Goal: Task Accomplishment & Management: Manage account settings

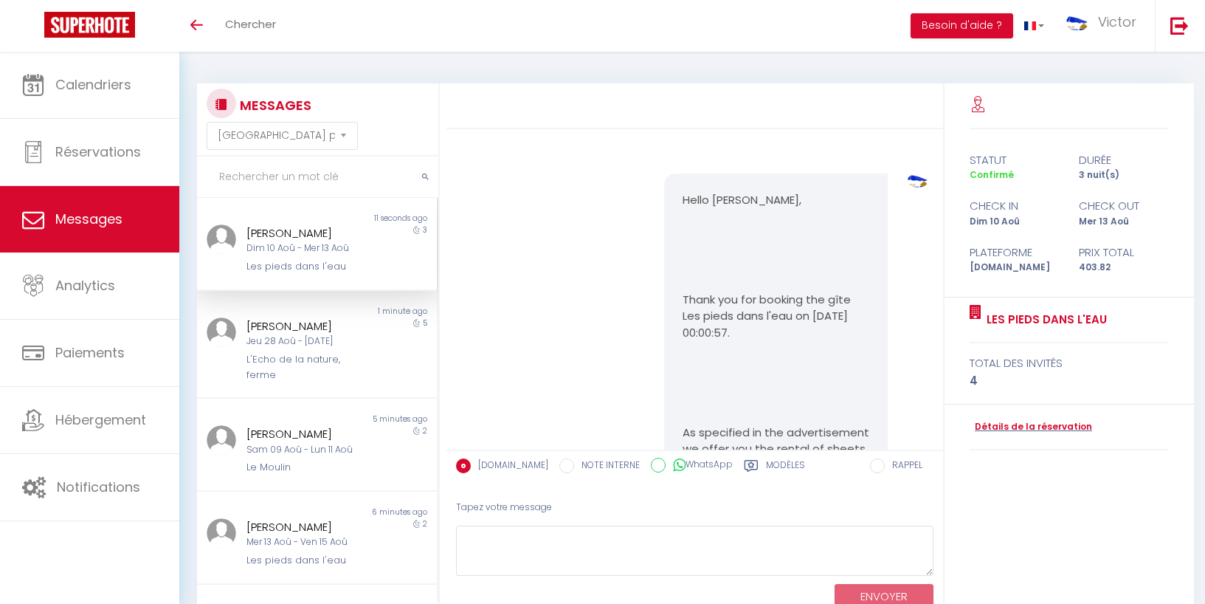
select select "message"
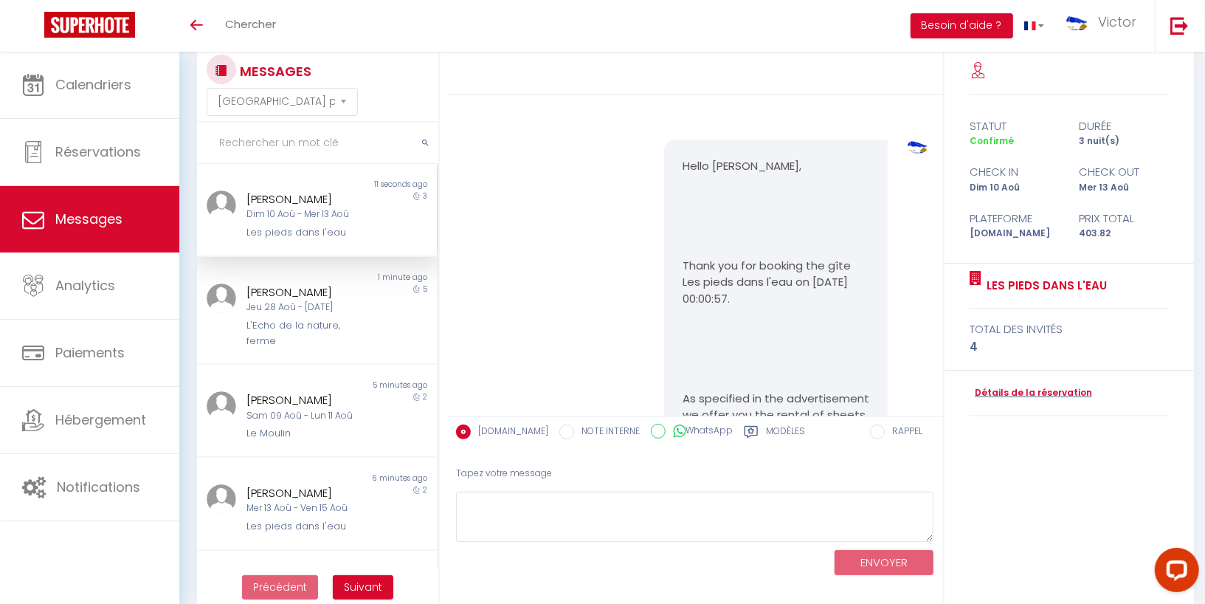
scroll to position [3756, 0]
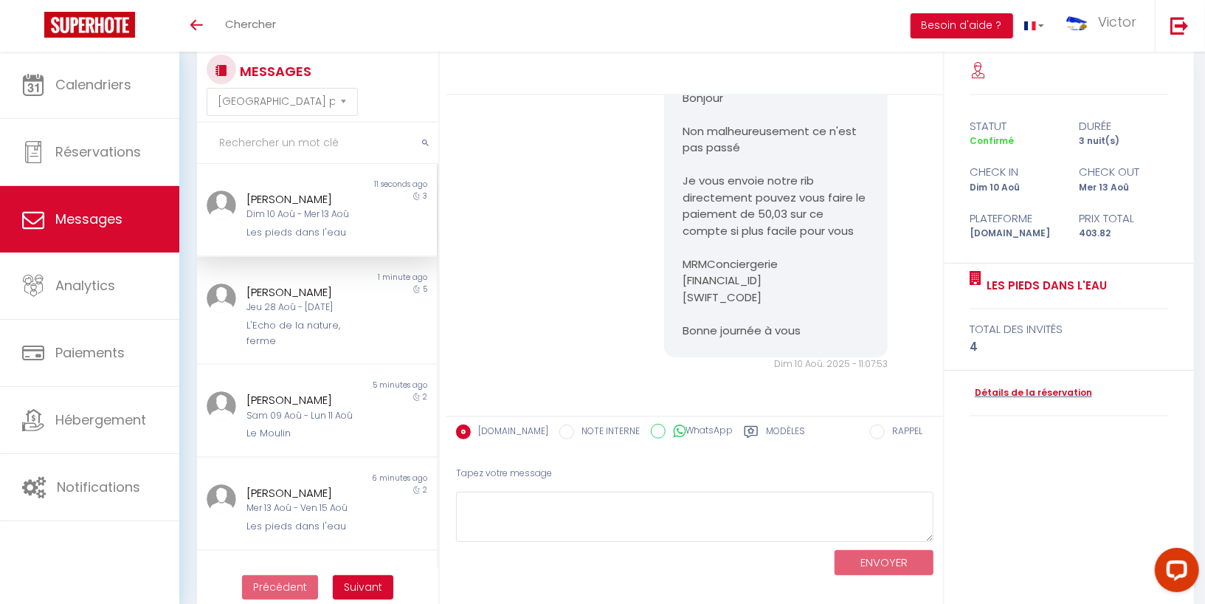
click at [282, 137] on input "text" at bounding box center [317, 142] width 241 height 41
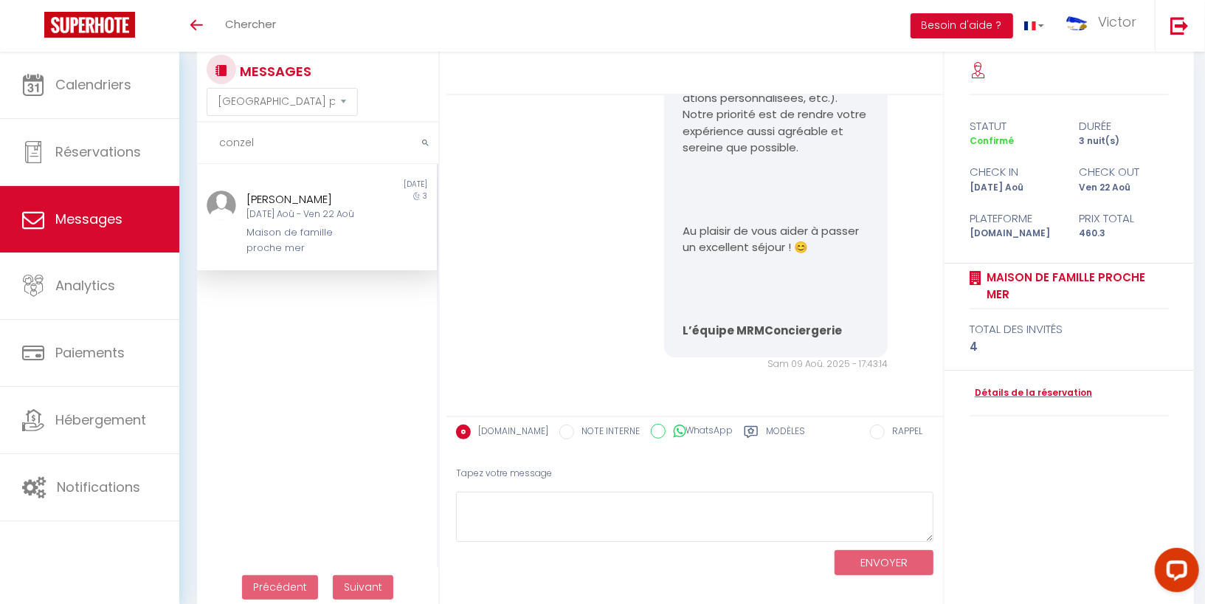
type input "conzel"
click at [274, 233] on div "Maison de famille proche mer" at bounding box center [306, 240] width 120 height 30
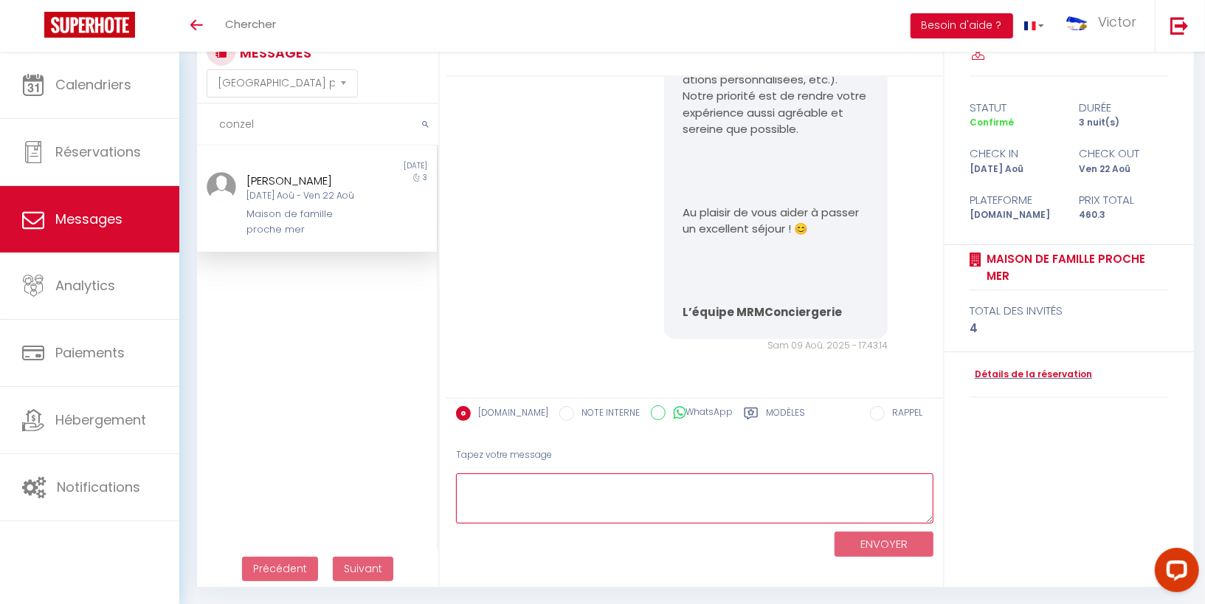
click at [497, 482] on textarea at bounding box center [694, 498] width 477 height 51
paste textarea "[URL][DOMAIN_NAME]"
type textarea "Bonjour, Ci joint votre lien de paiement pour les draps / serviettes : [URL][DO…"
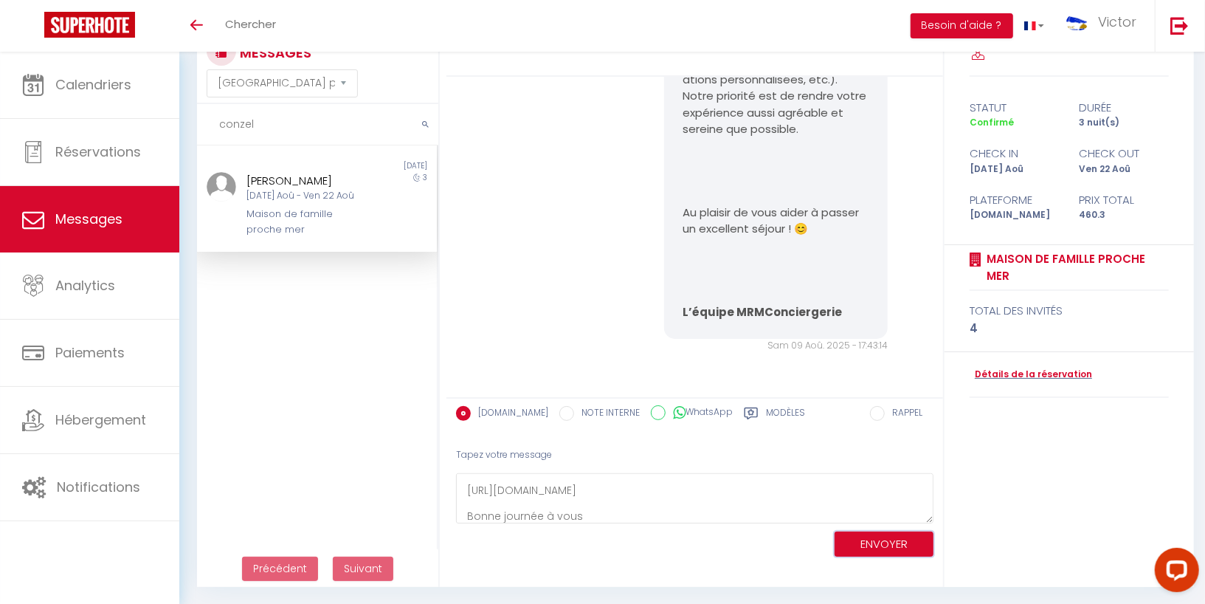
click at [881, 545] on button "ENVOYER" at bounding box center [884, 544] width 99 height 26
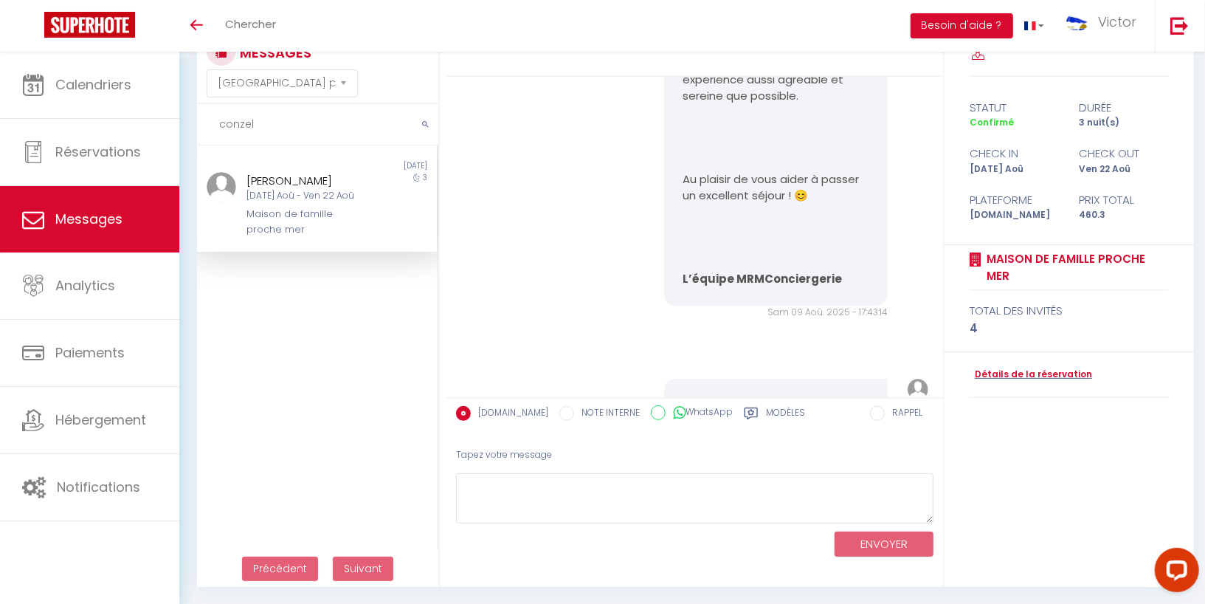
scroll to position [1526, 0]
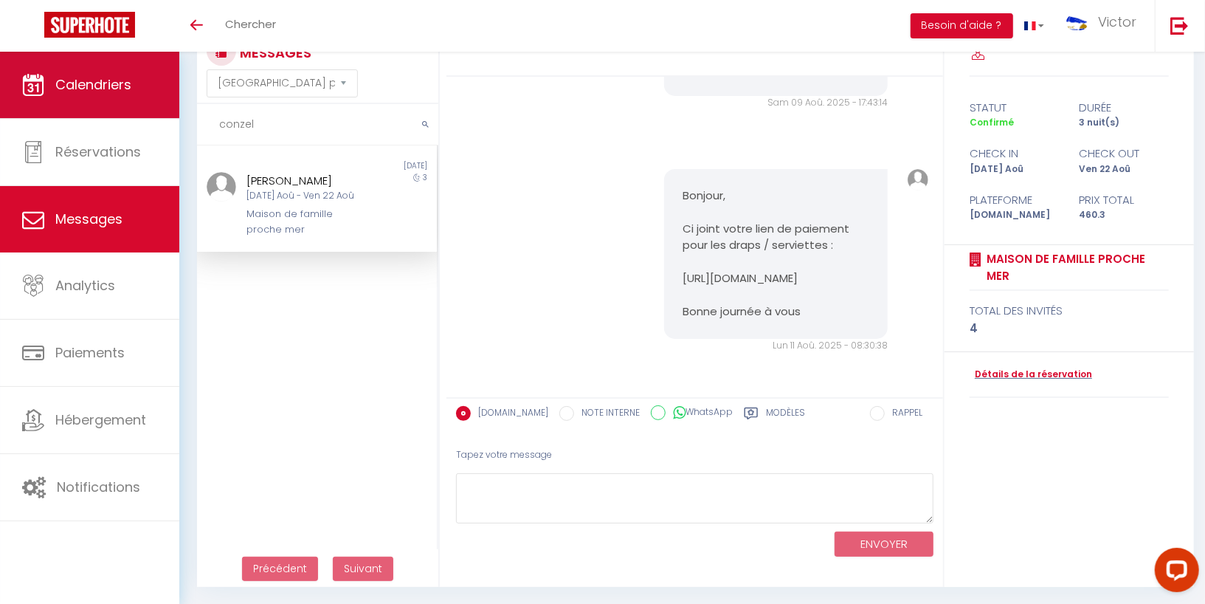
click at [103, 106] on link "Calendriers" at bounding box center [89, 85] width 179 height 66
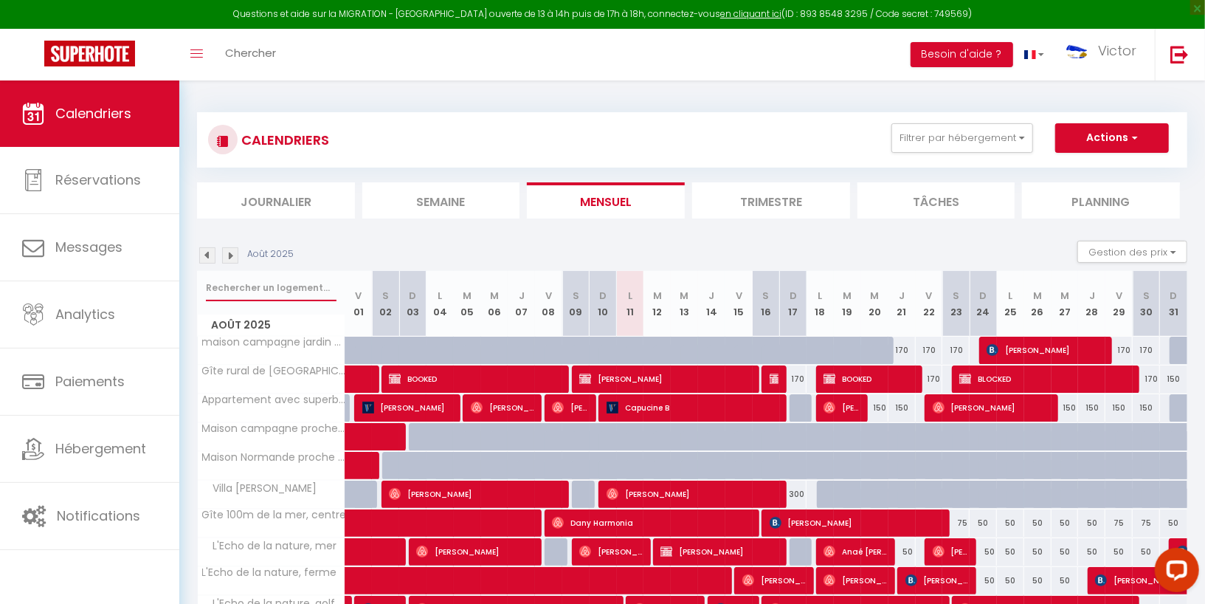
click at [282, 286] on input "text" at bounding box center [271, 287] width 131 height 27
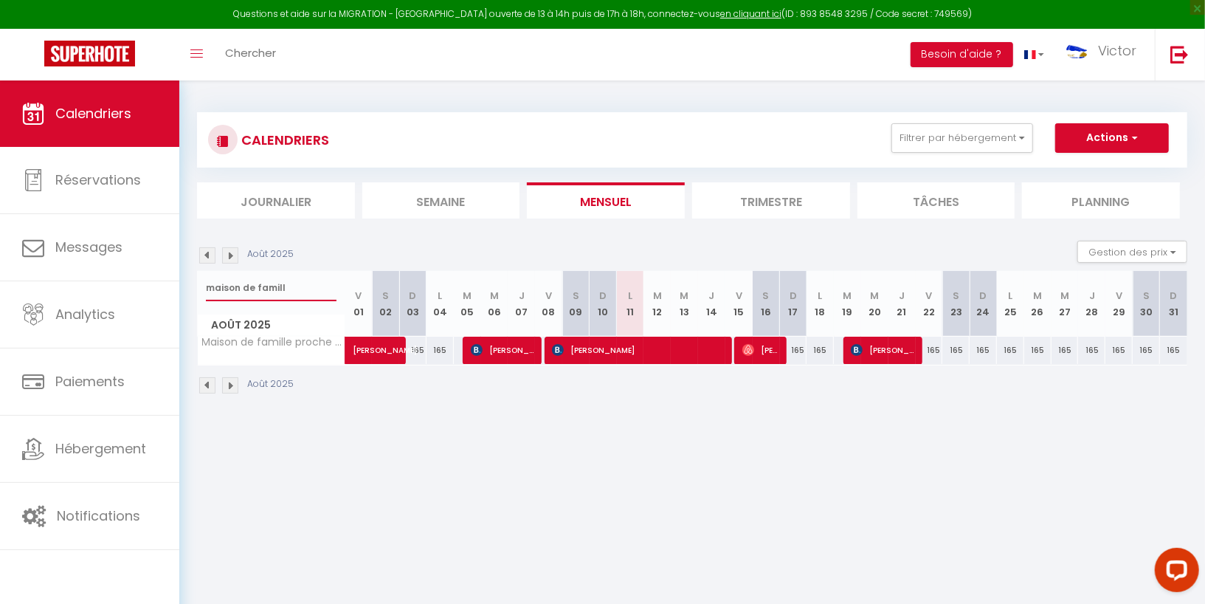
type input "maison de famill"
click at [377, 353] on span "[PERSON_NAME]" at bounding box center [387, 342] width 68 height 28
select select "OK"
select select "KO"
select select "0"
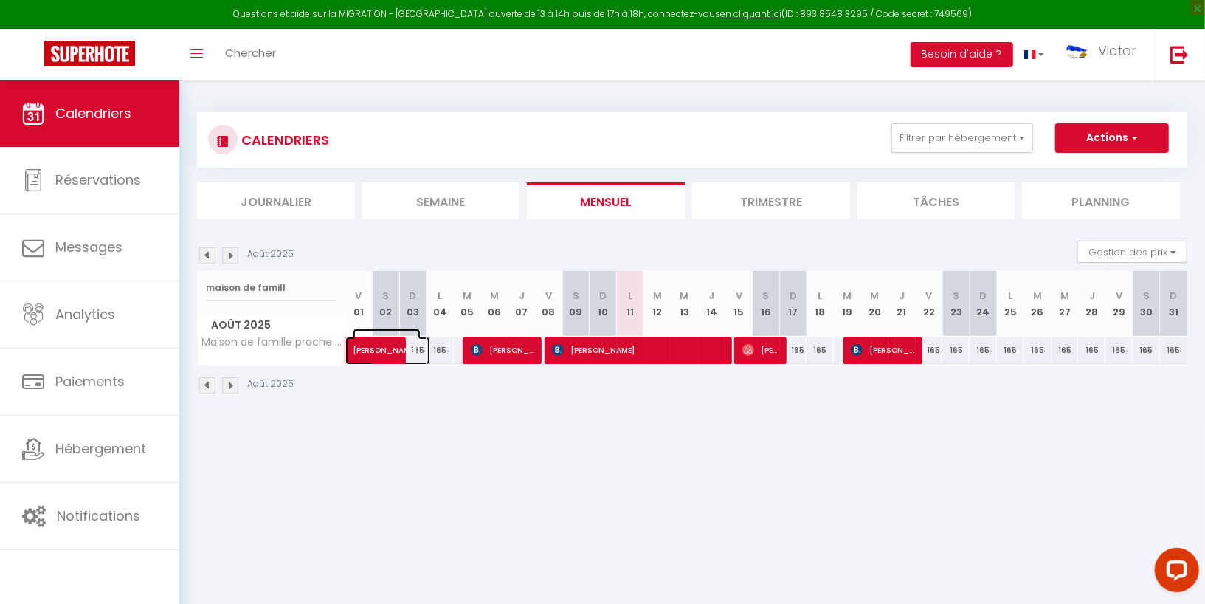
select select "0"
select select "1"
select select
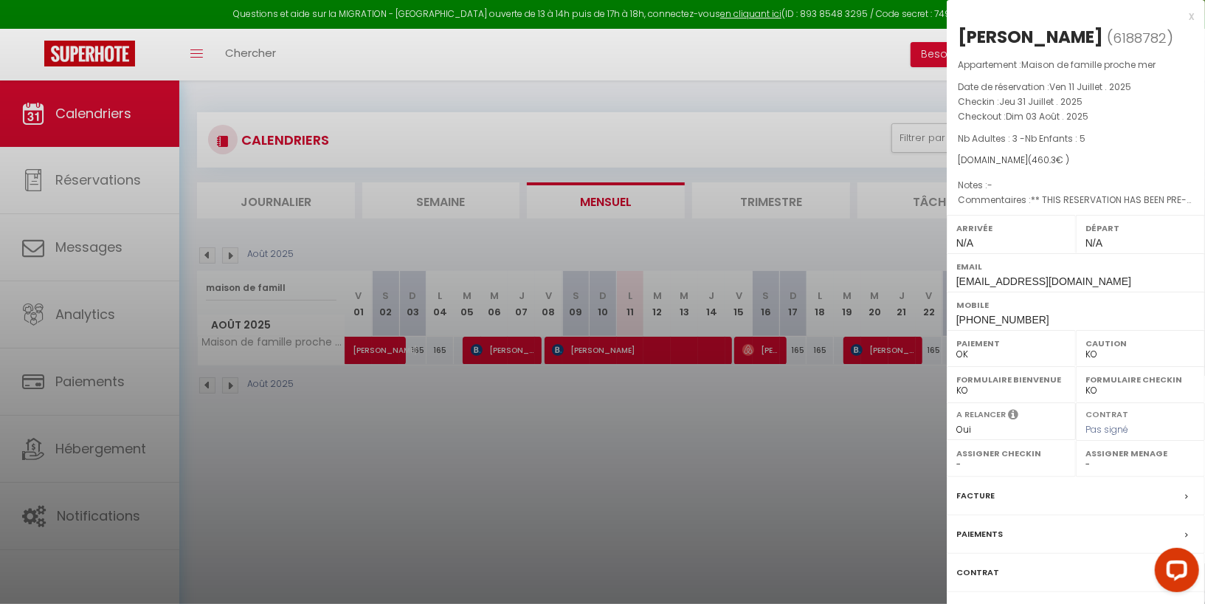
click at [400, 451] on div at bounding box center [602, 302] width 1205 height 604
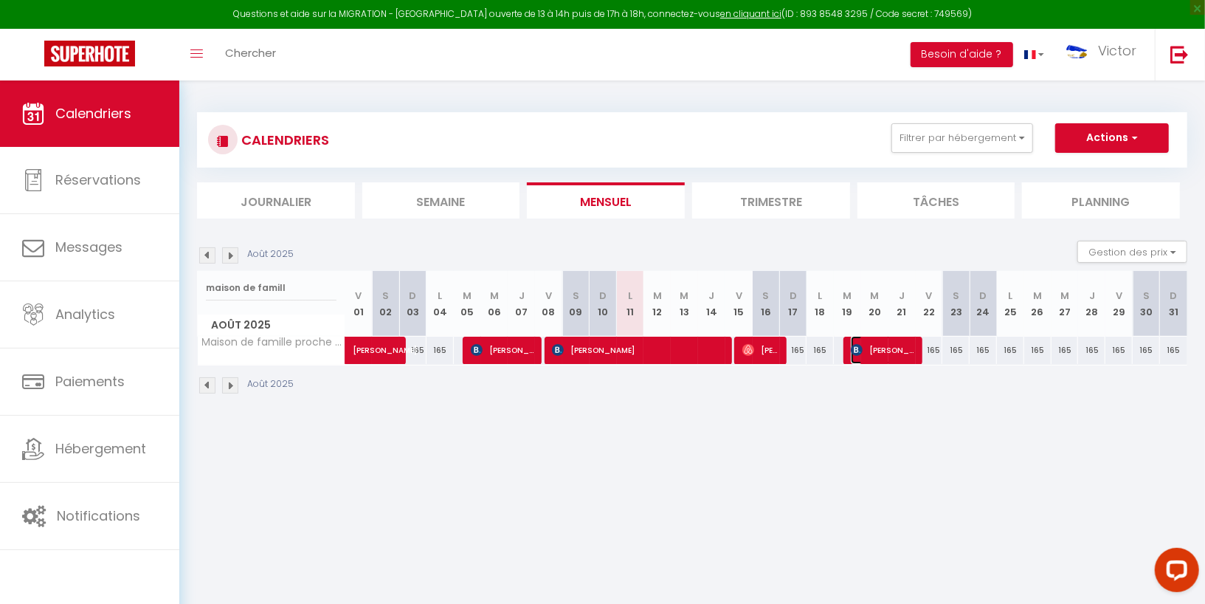
click at [868, 353] on span "[PERSON_NAME]" at bounding box center [882, 350] width 63 height 28
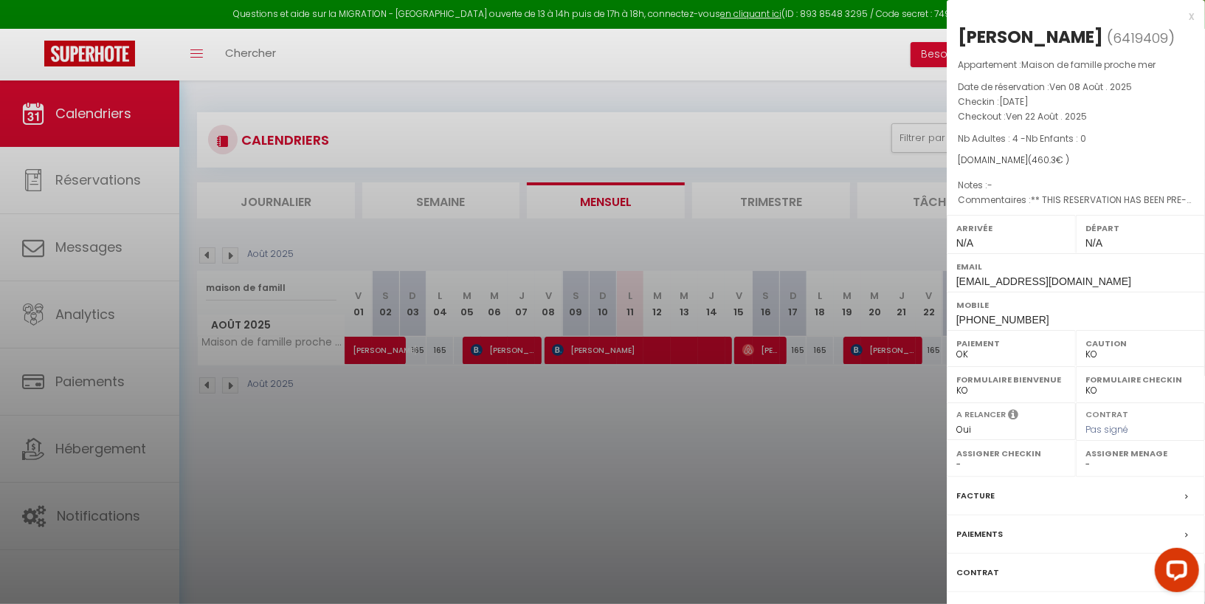
click at [795, 440] on div at bounding box center [602, 302] width 1205 height 604
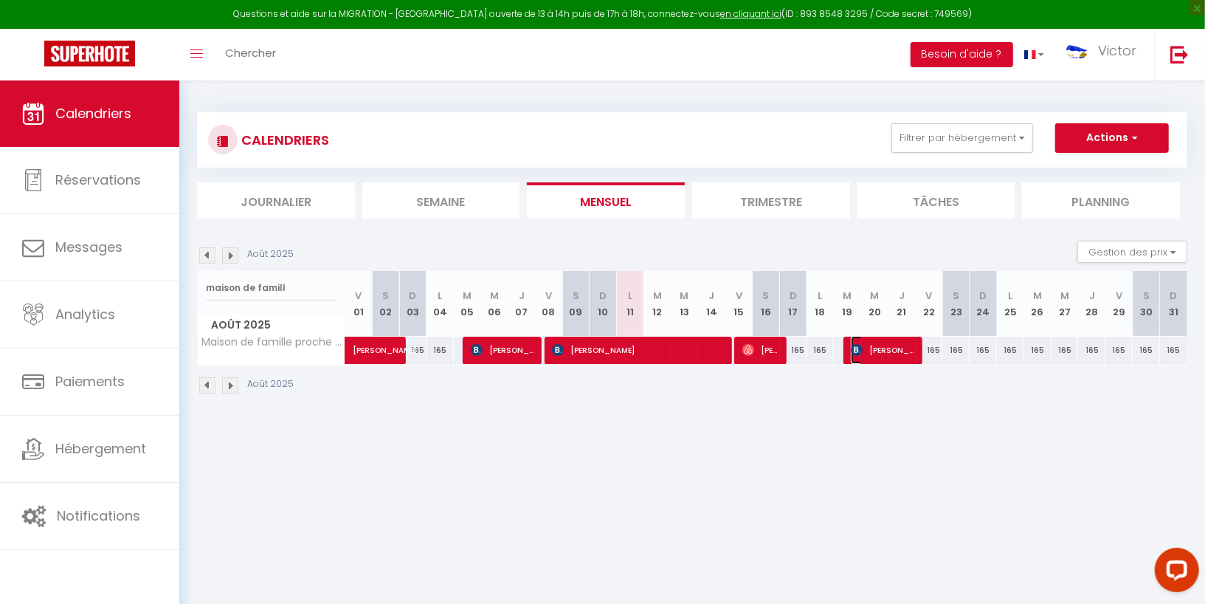
click at [858, 348] on img at bounding box center [857, 350] width 12 height 12
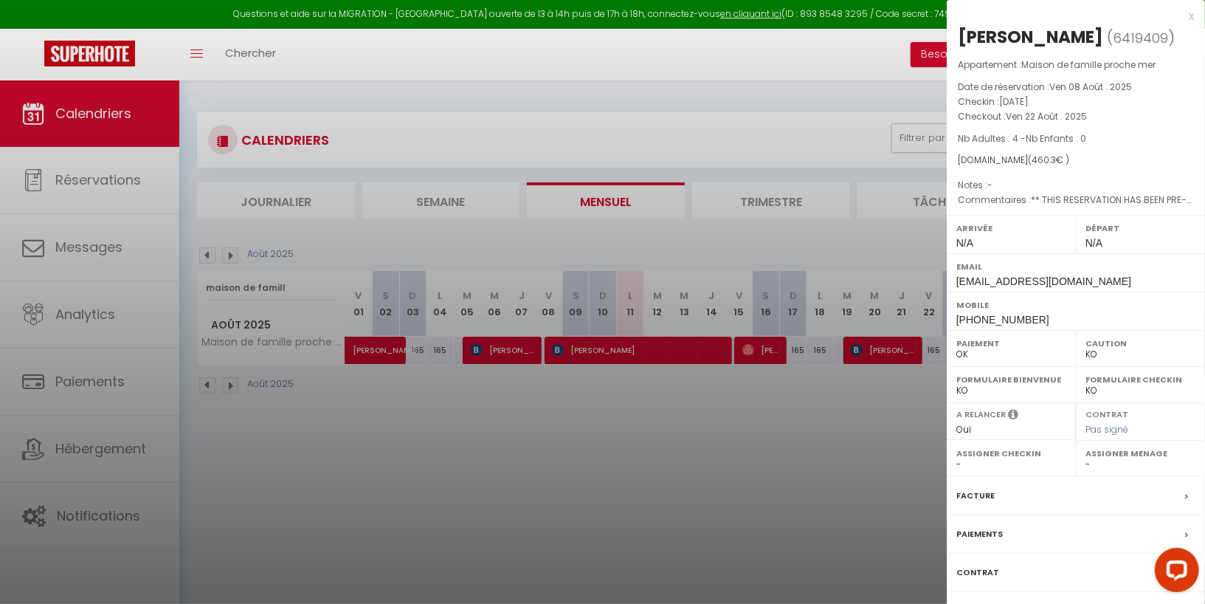
click at [849, 432] on div at bounding box center [602, 302] width 1205 height 604
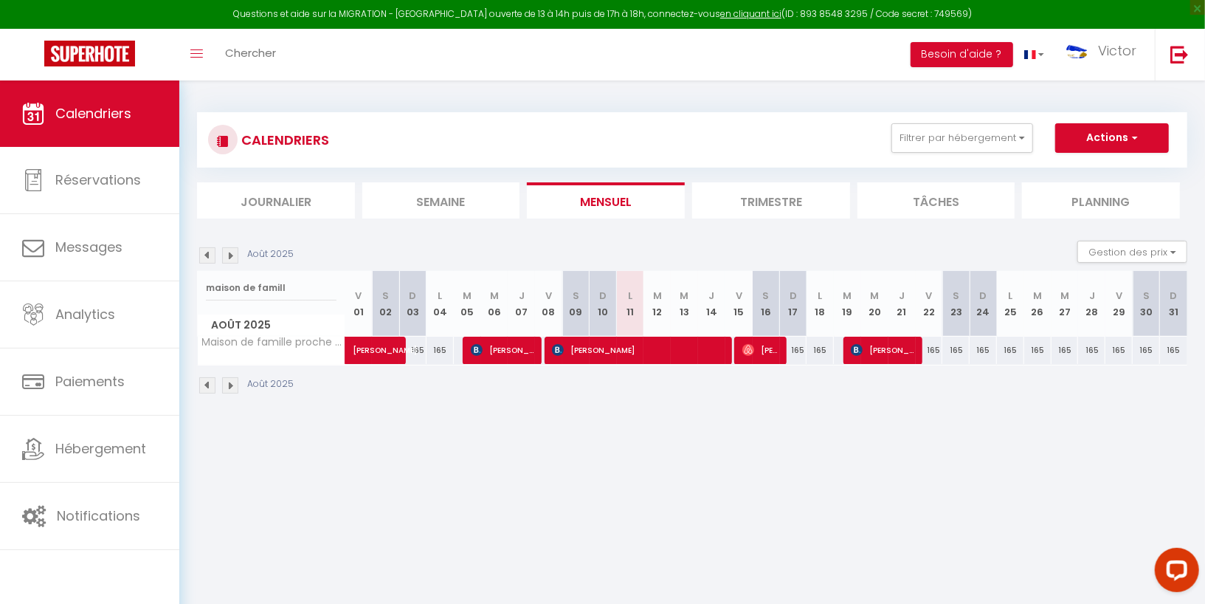
click at [229, 250] on img at bounding box center [230, 255] width 16 height 16
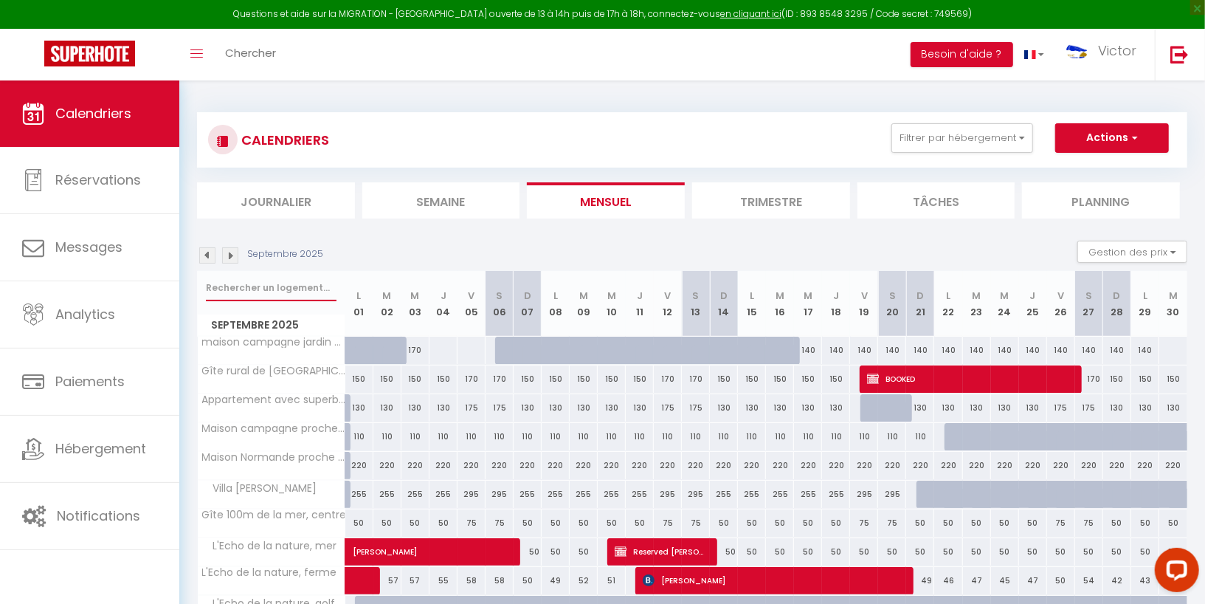
click at [256, 285] on input "text" at bounding box center [271, 287] width 131 height 27
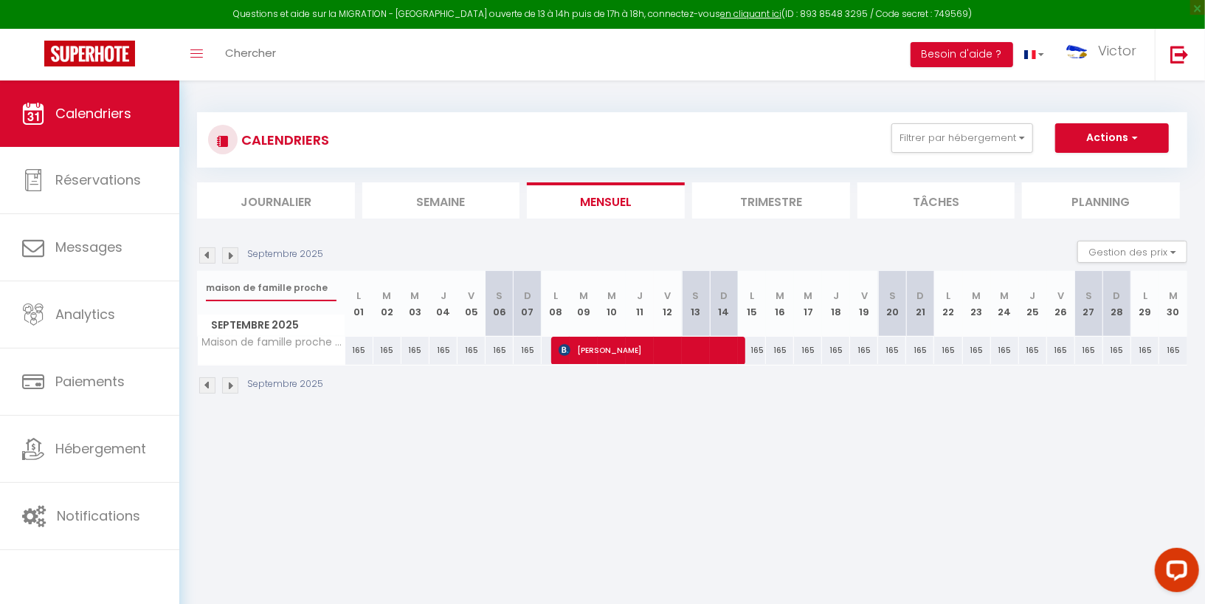
type input "maison de famille proche"
click at [291, 290] on input "maison de famille proche" at bounding box center [271, 287] width 131 height 27
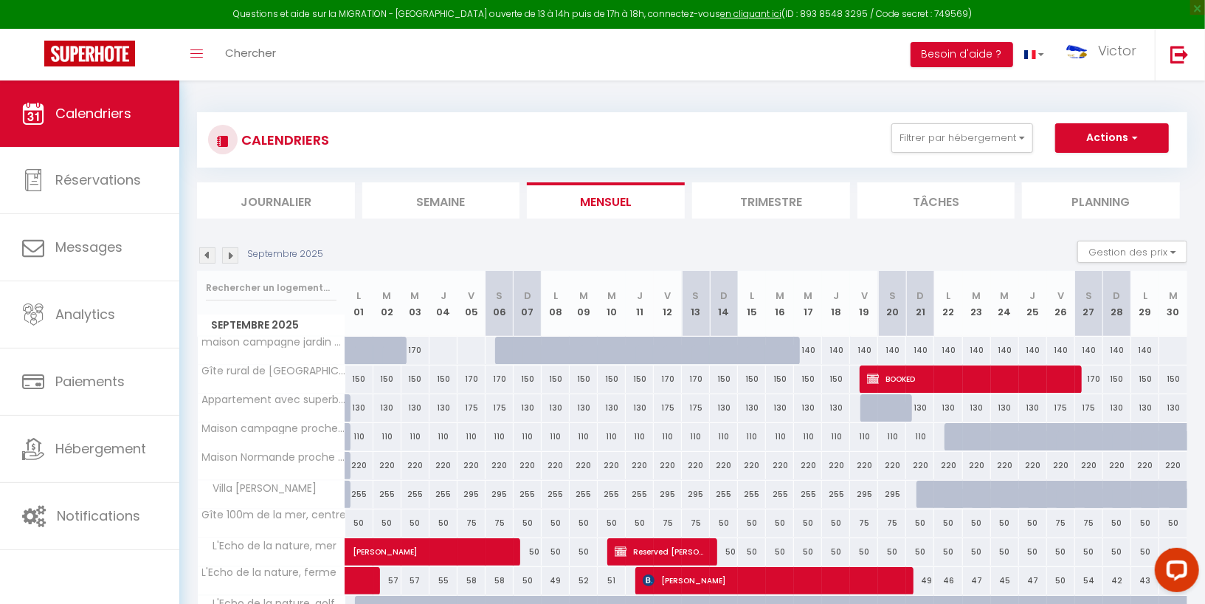
click at [229, 258] on img at bounding box center [230, 255] width 16 height 16
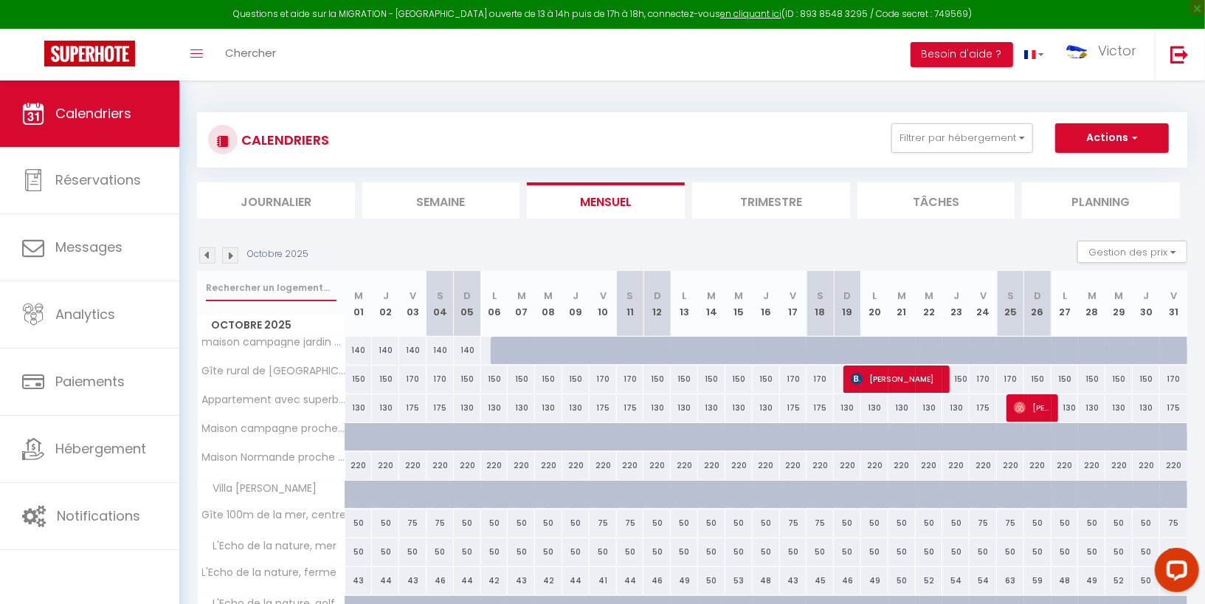
click at [244, 288] on input "text" at bounding box center [271, 287] width 131 height 27
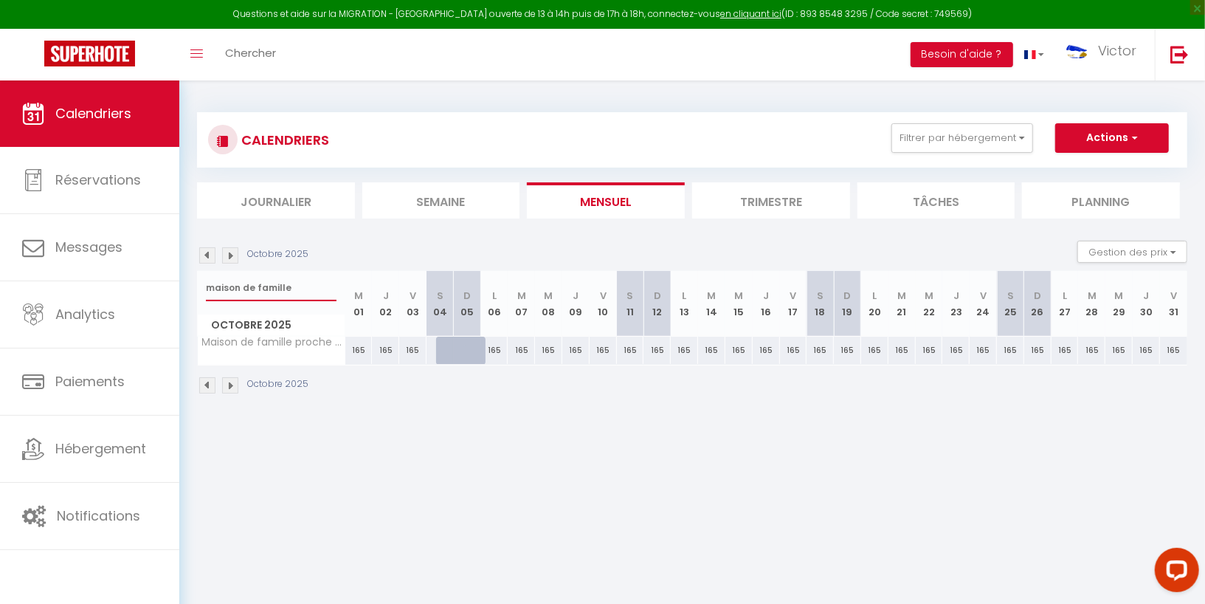
type input "maison de famille"
click at [231, 250] on img at bounding box center [230, 255] width 16 height 16
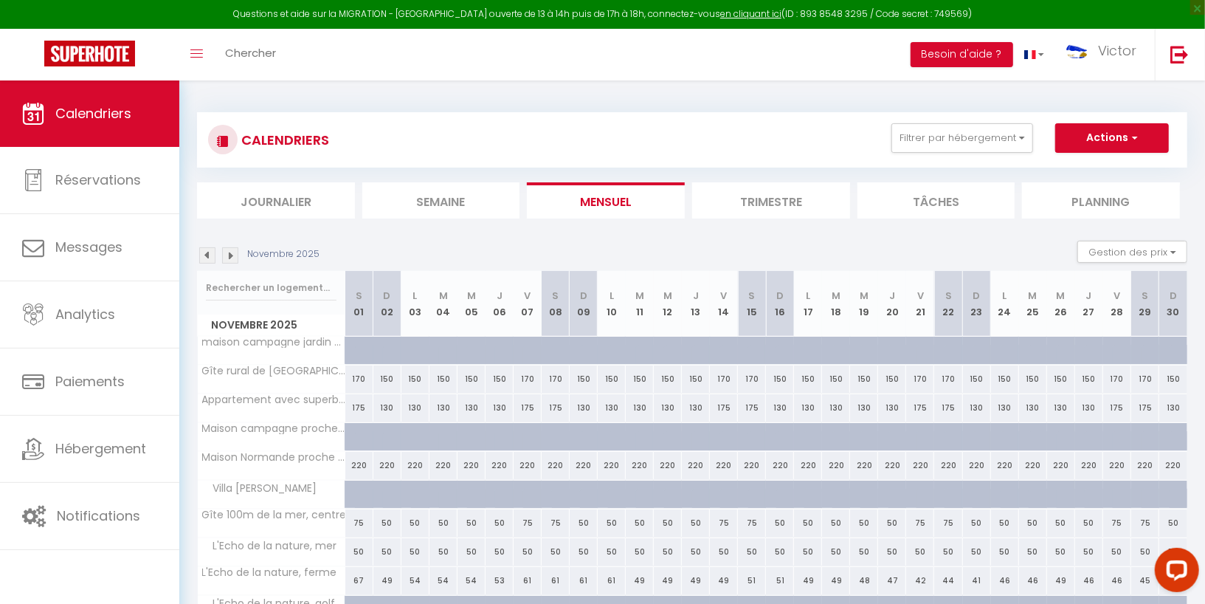
click at [261, 238] on section "[DATE] Gestion des prix Nb Nuits minimum Règles Disponibilité [DATE] S 01 D 02 …" at bounding box center [692, 465] width 990 height 478
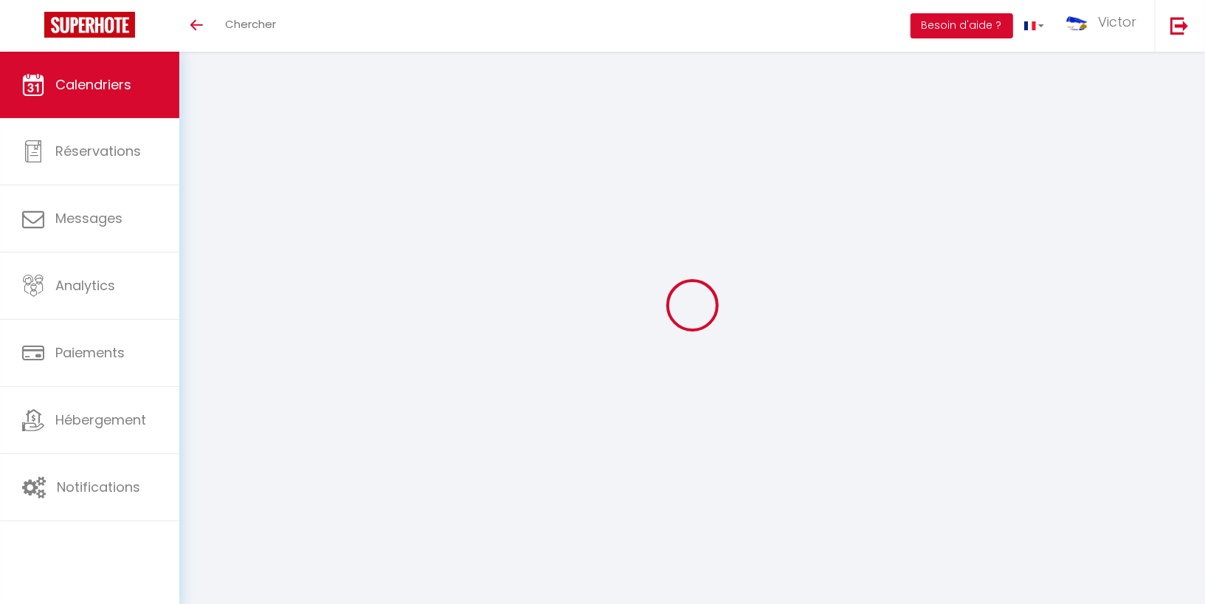
select select
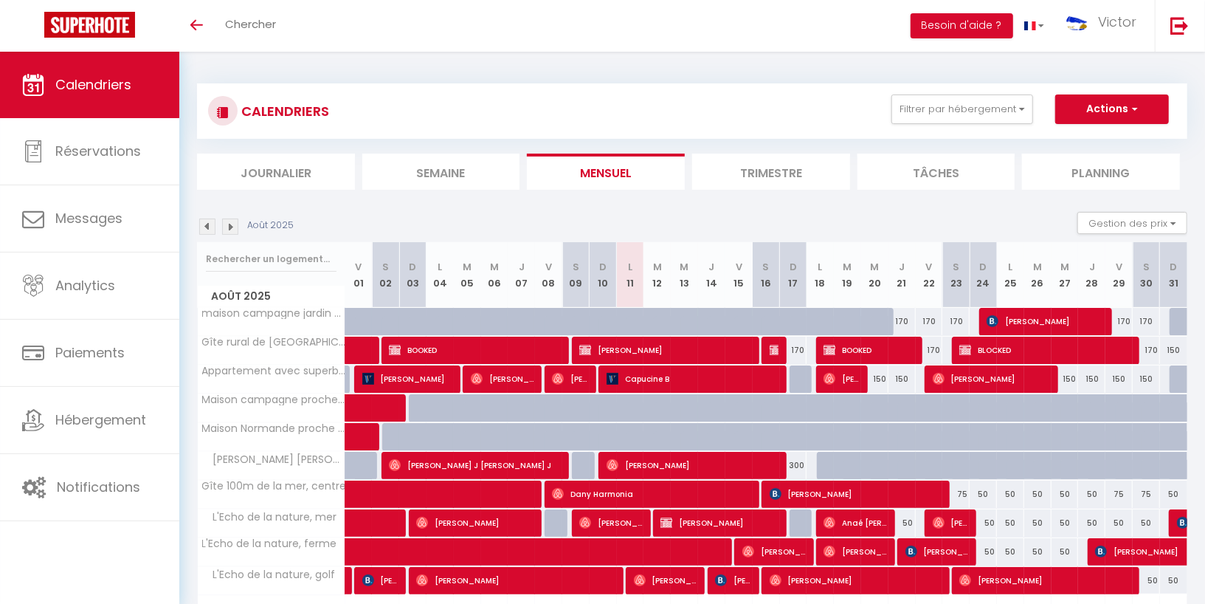
select select
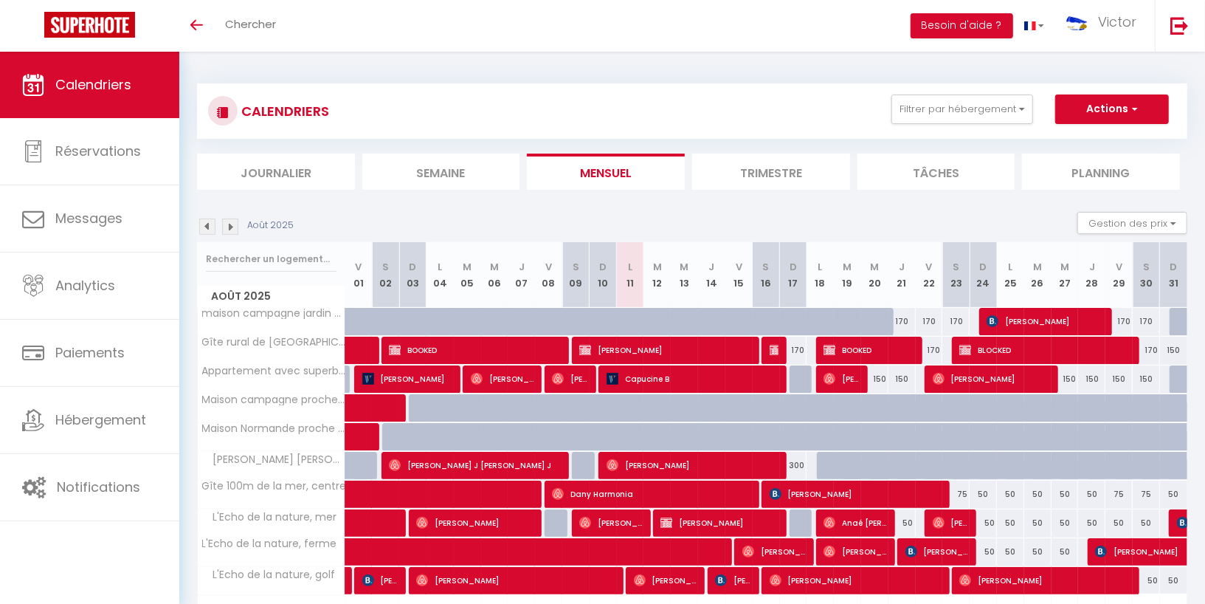
select select
click at [299, 254] on input "text" at bounding box center [271, 259] width 131 height 27
type input "E"
select select
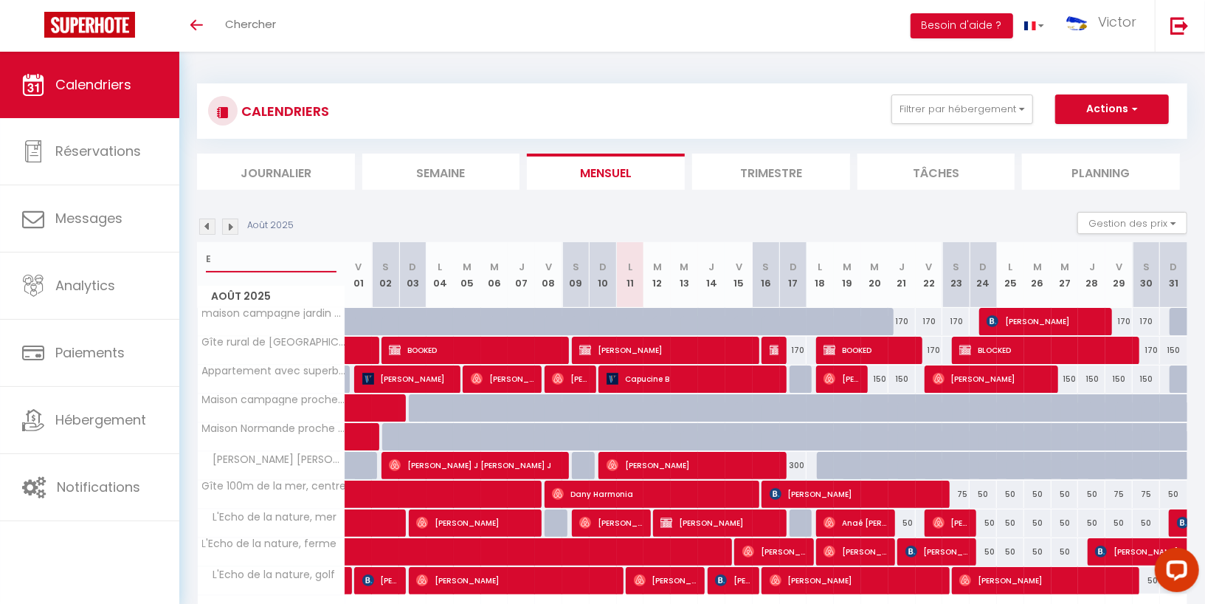
select select
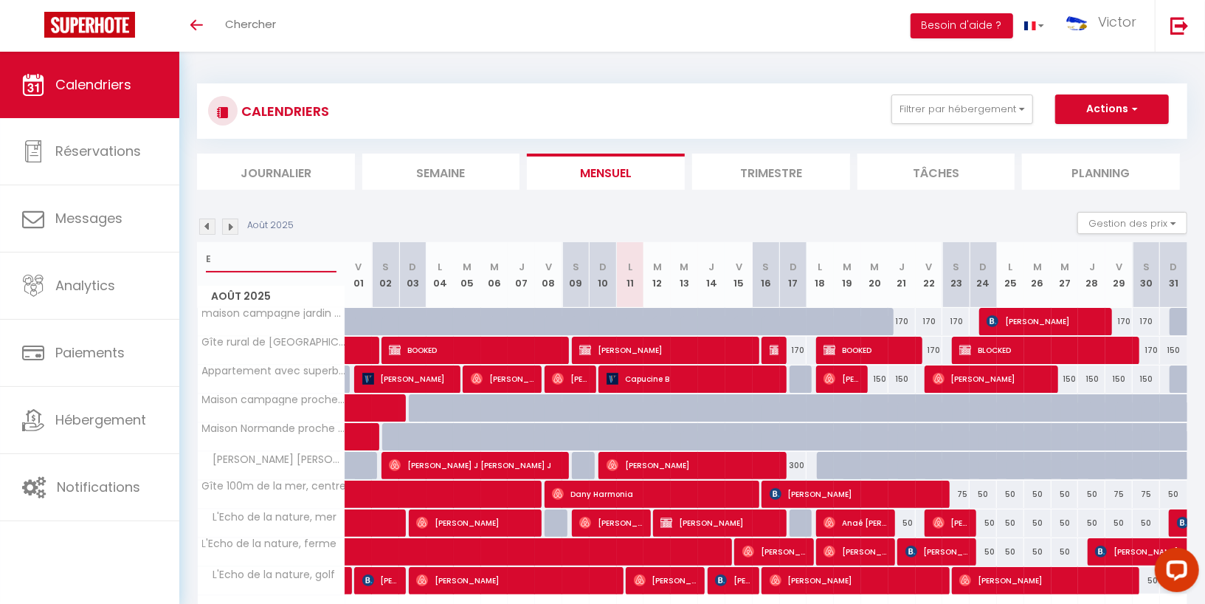
select select
type input "EC"
select select
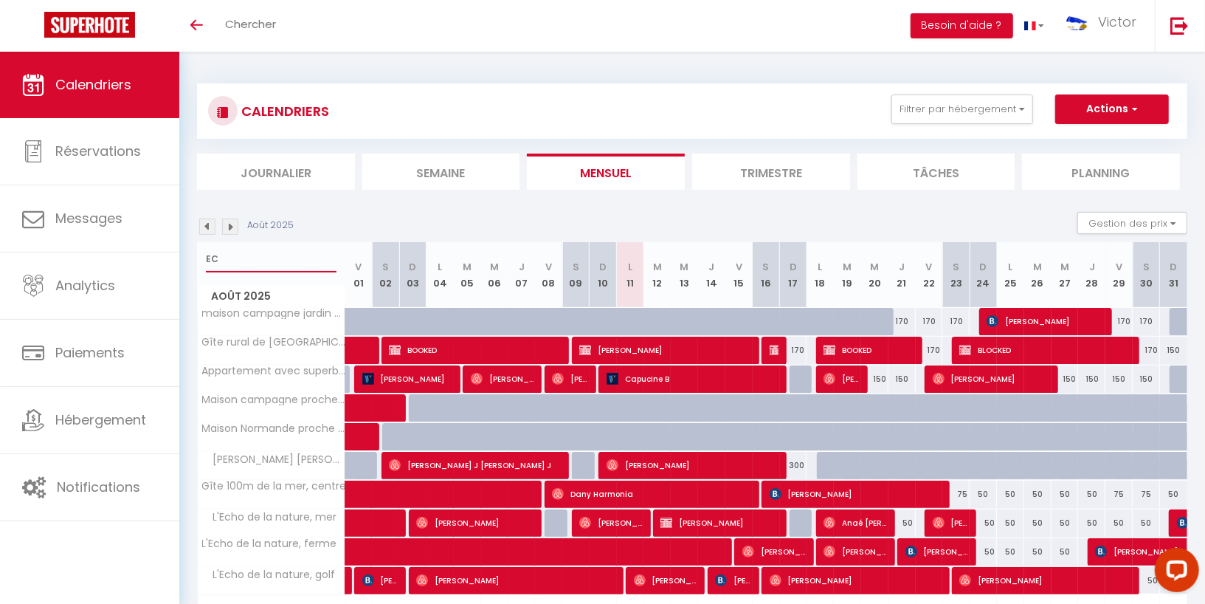
select select
type input "ECH"
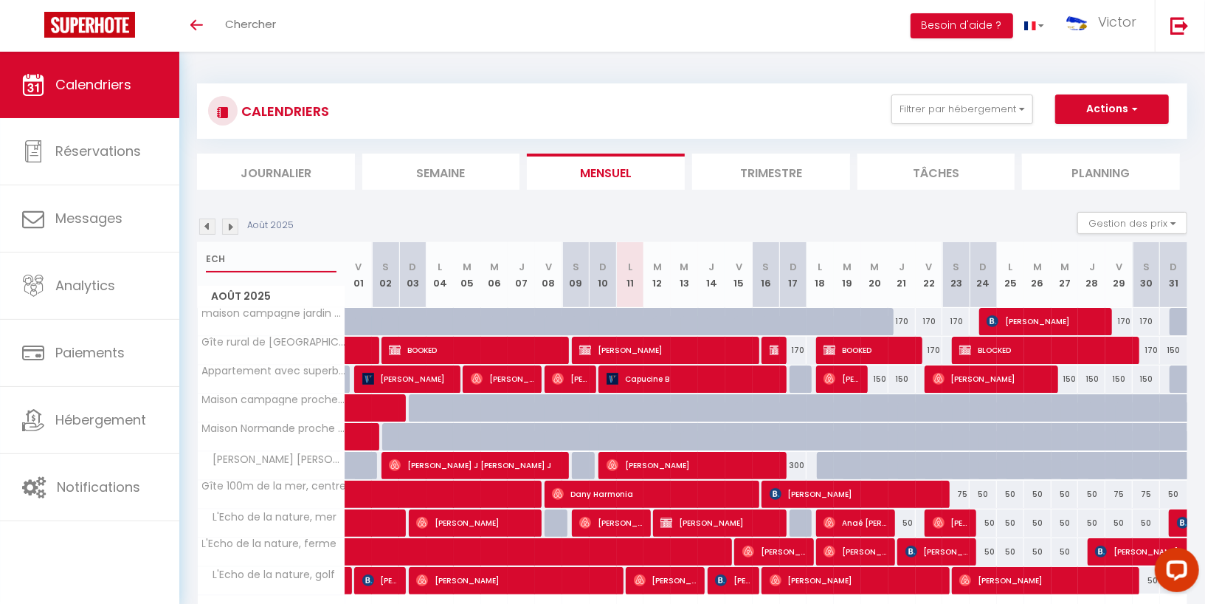
select select
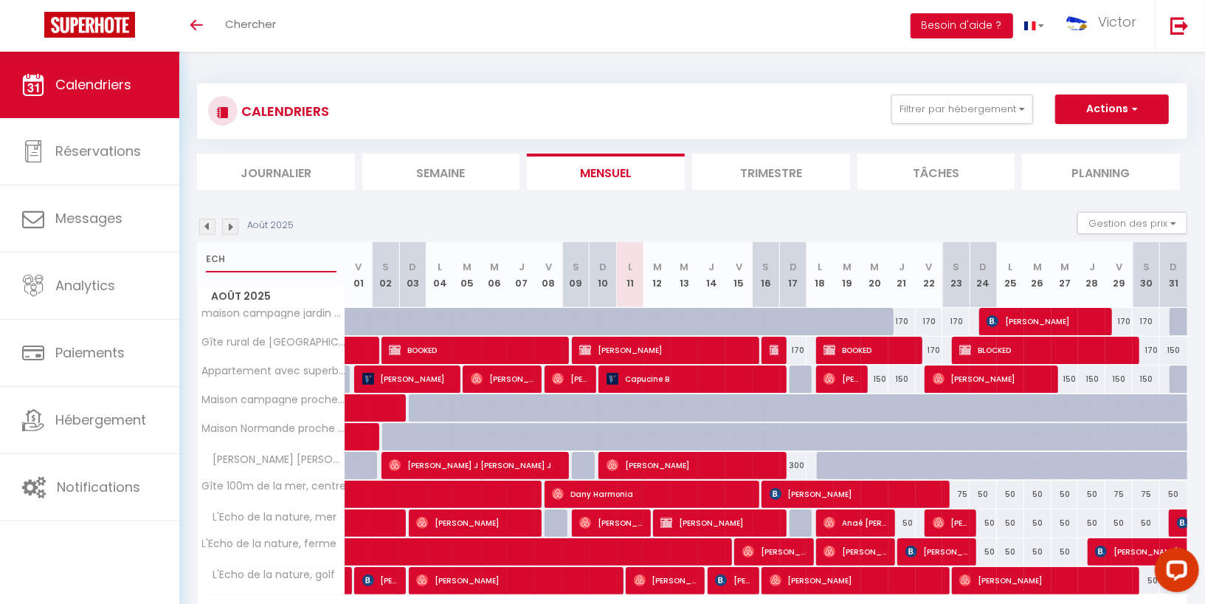
select select
type input "ECHPO"
select select
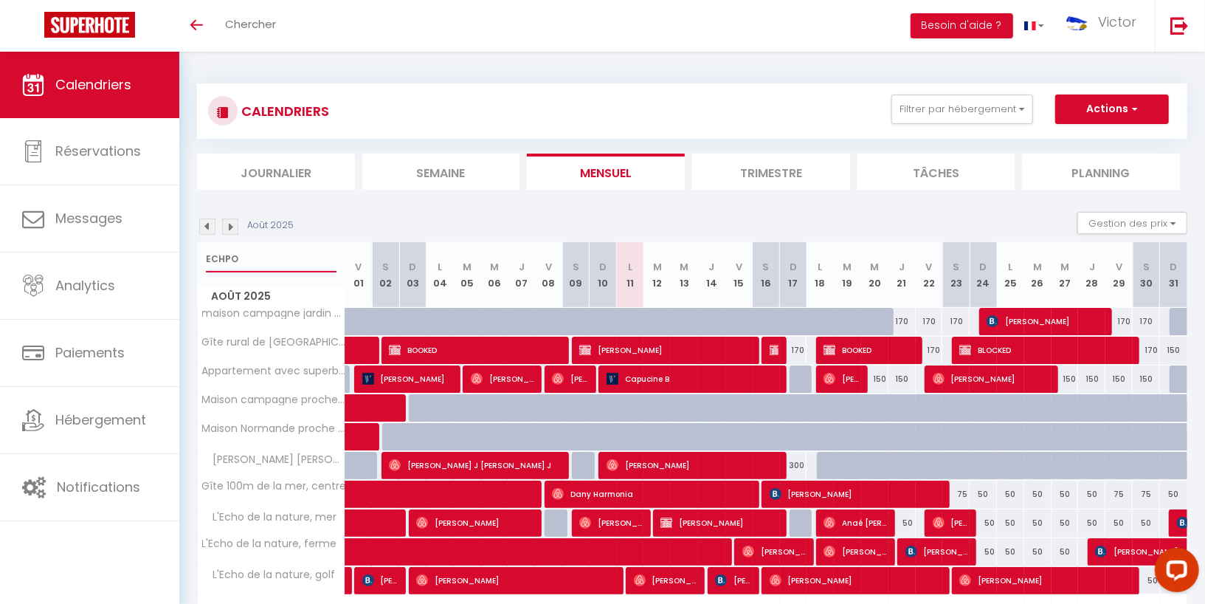
select select
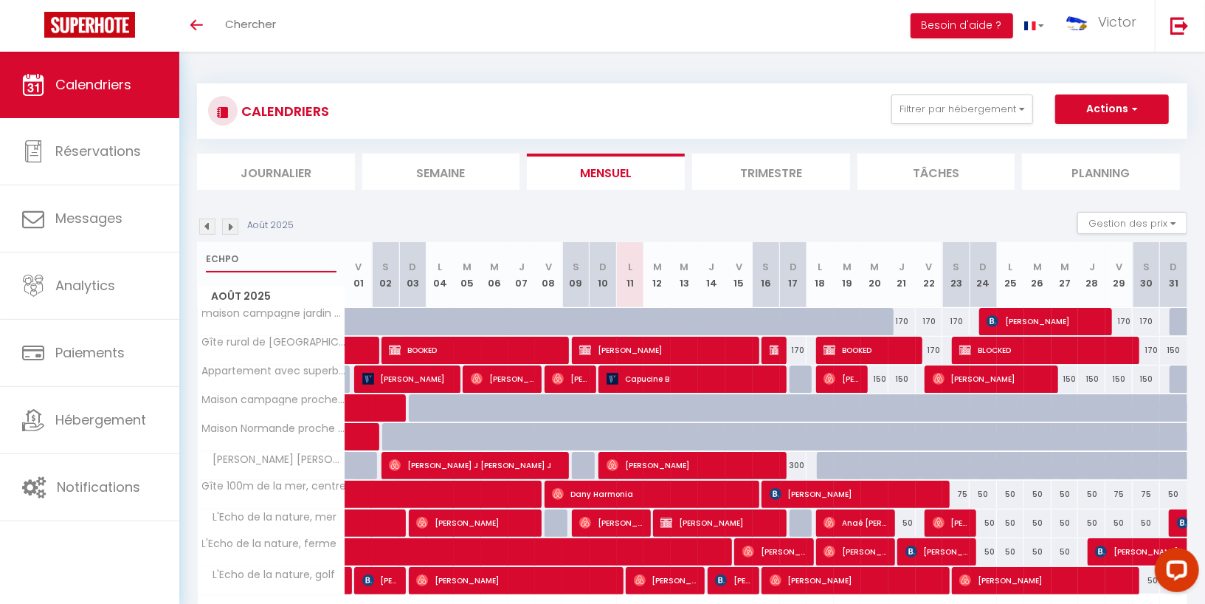
type input "ECHP"
select select
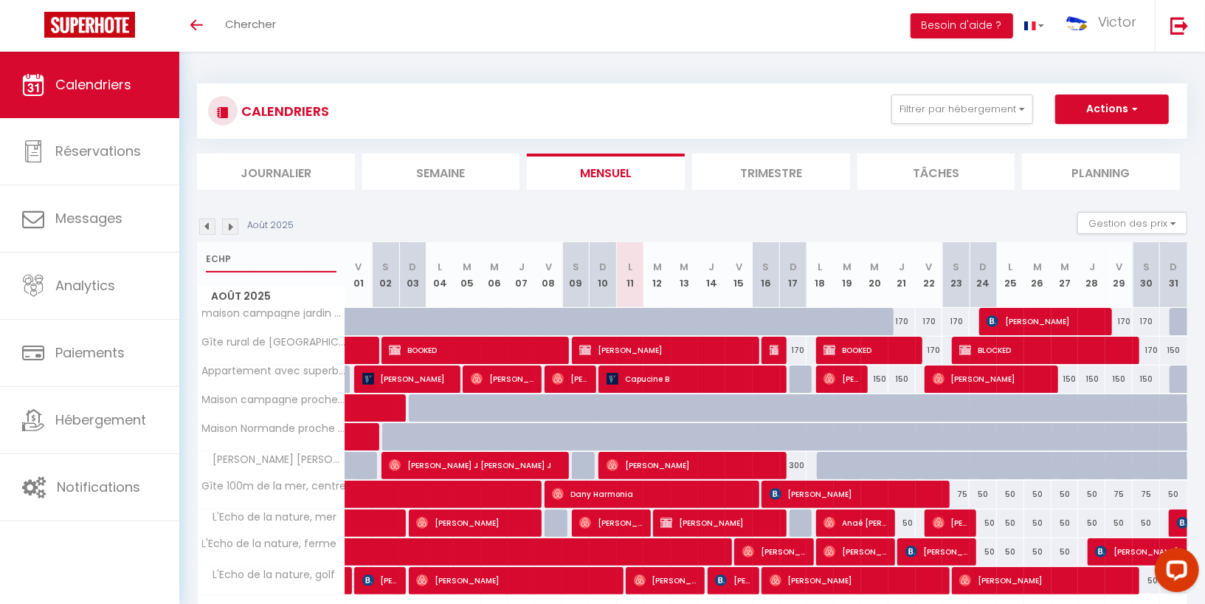
select select
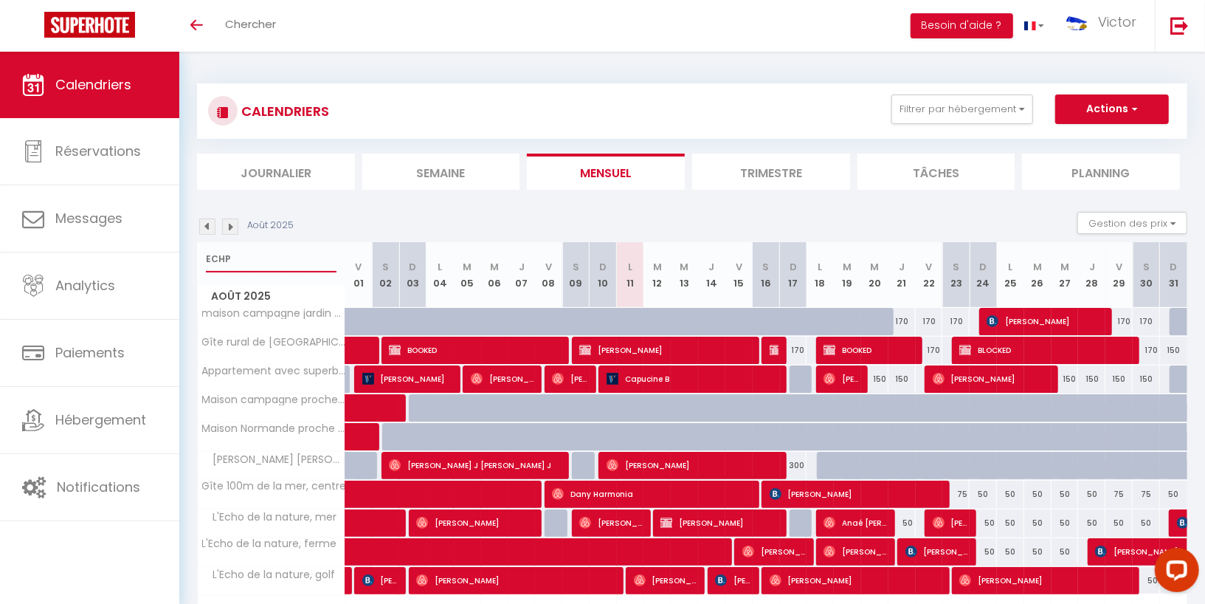
select select
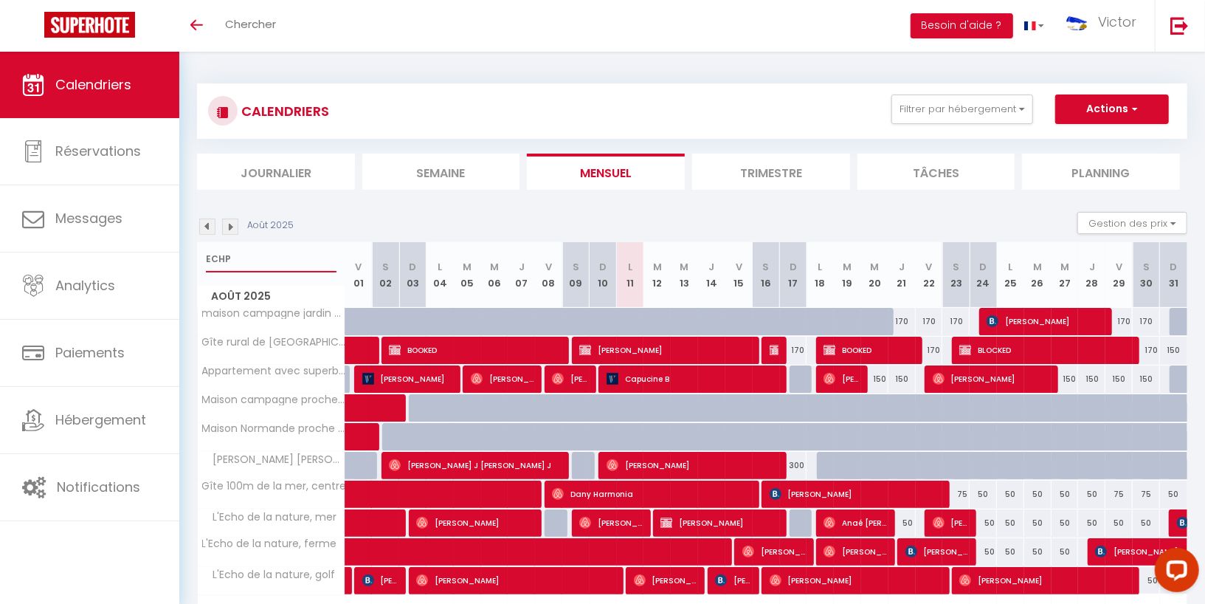
type input "ECH"
select select
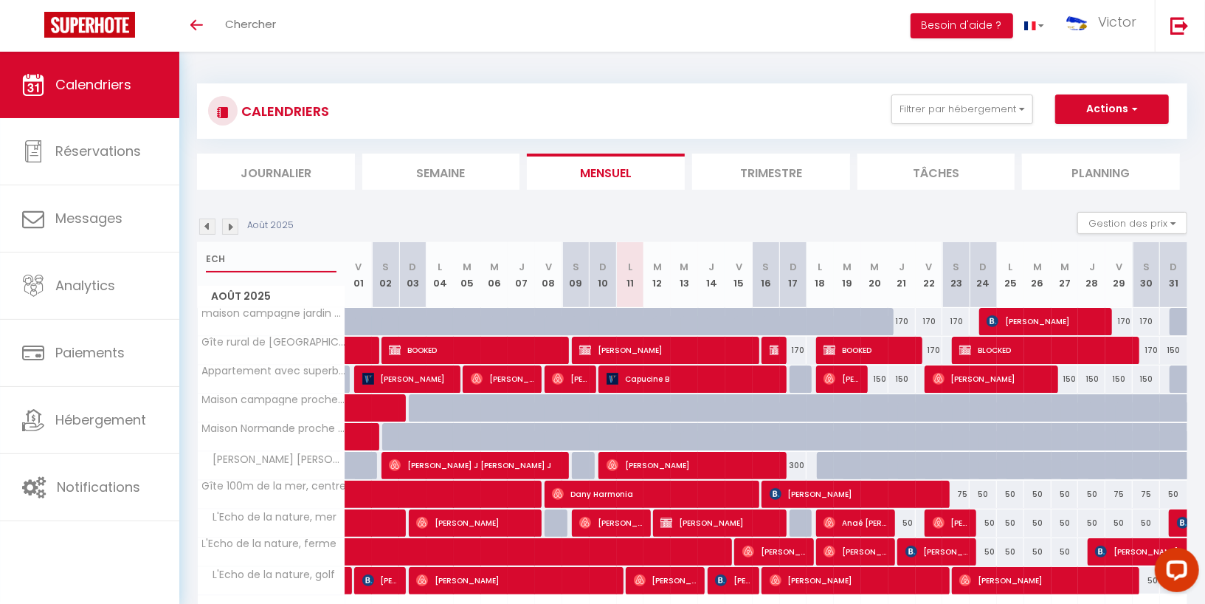
select select
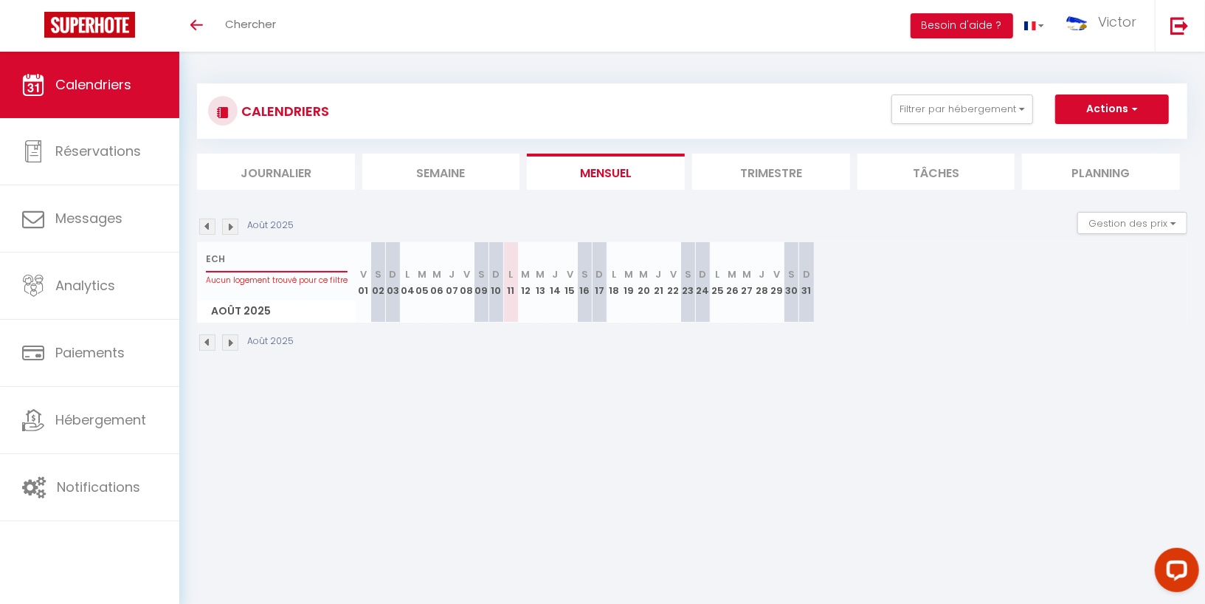
type input "ECHO"
select select
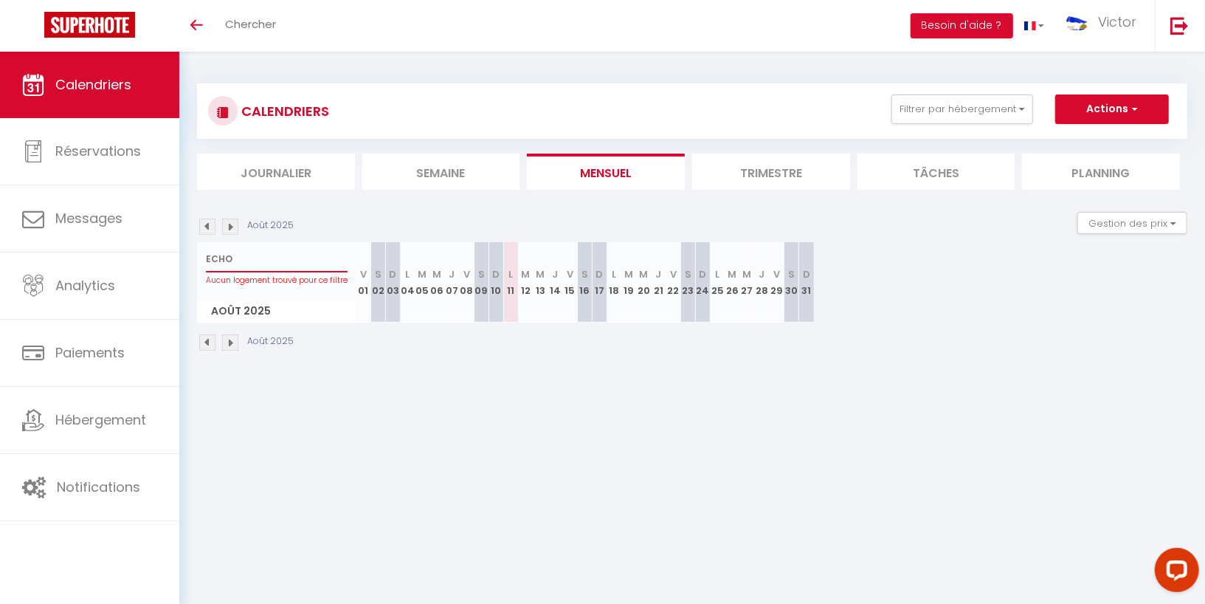
select select
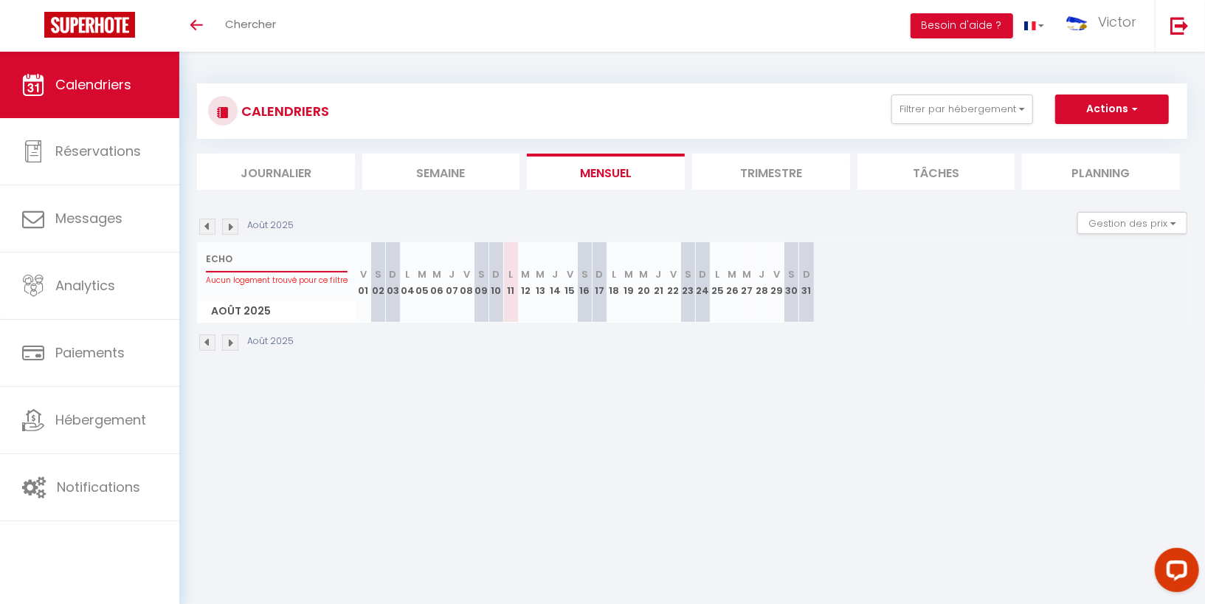
select select
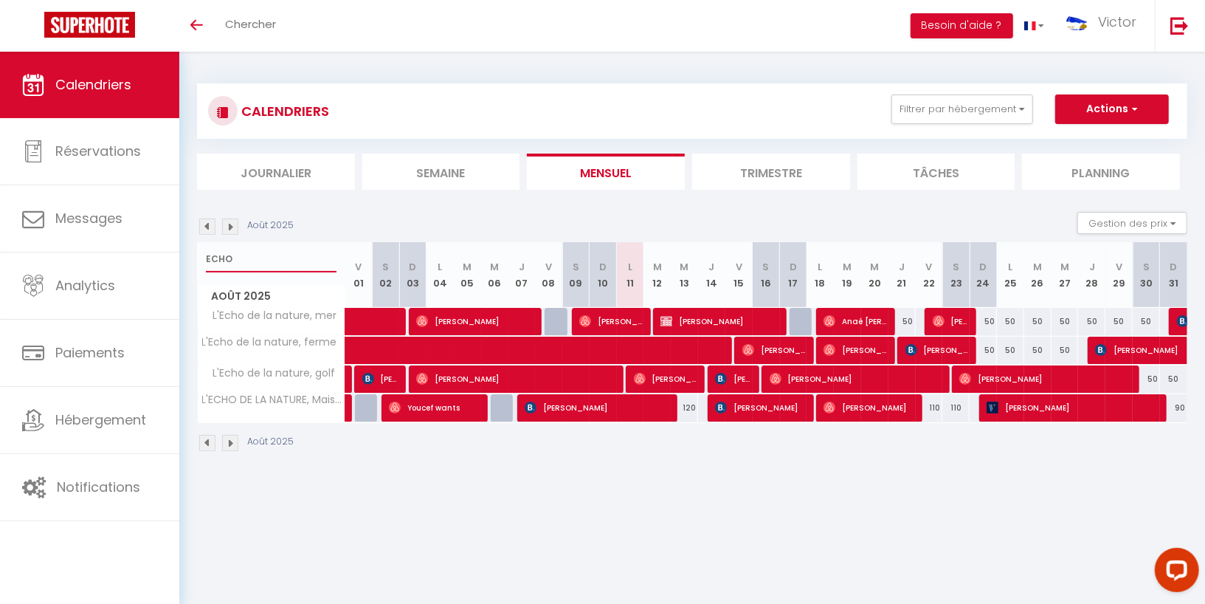
type input "ECHO"
click at [761, 410] on span "Caroline Chenal" at bounding box center [760, 407] width 91 height 28
select select "OK"
select select "KO"
select select "0"
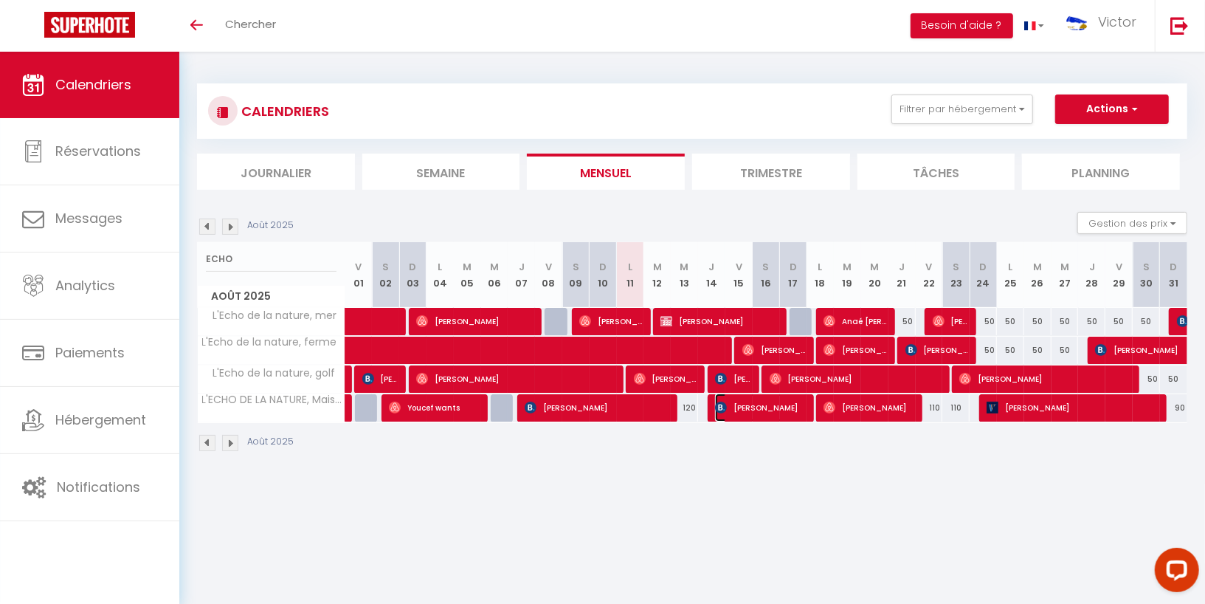
select select "0"
select select "1"
select select
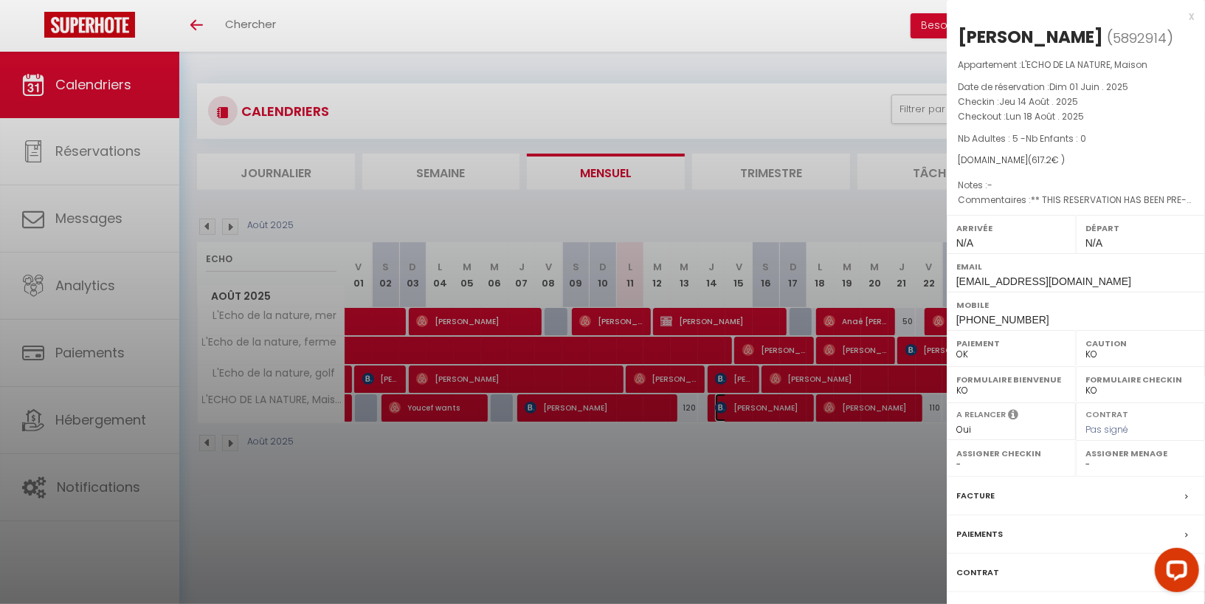
scroll to position [52, 0]
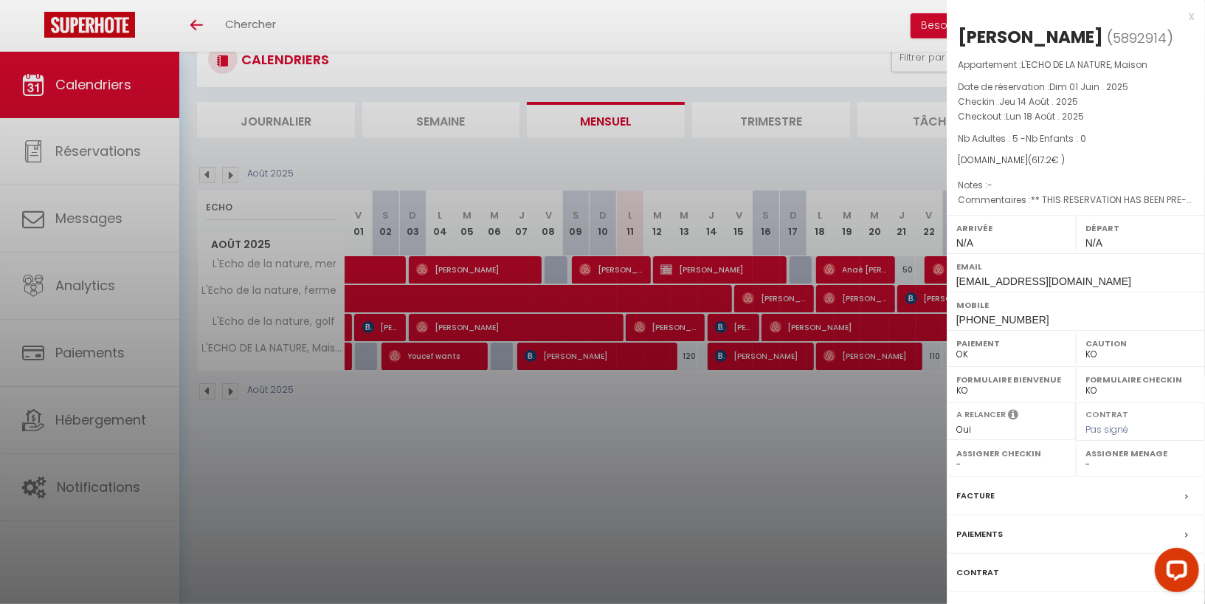
click at [991, 564] on label "Contrat" at bounding box center [977, 571] width 43 height 15
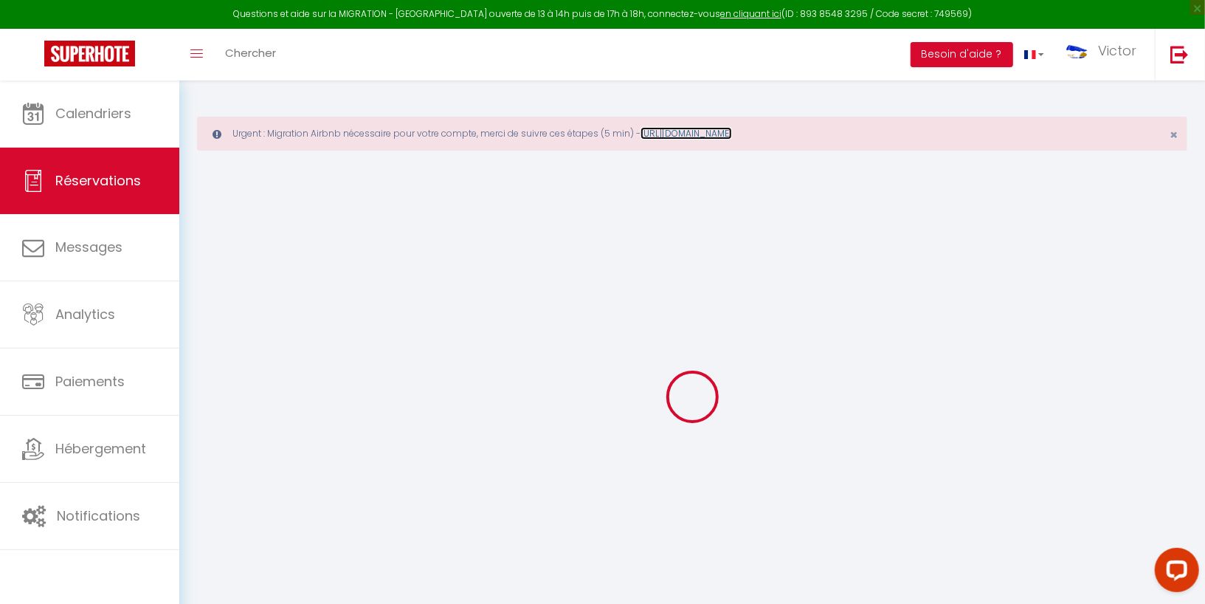
click at [732, 134] on link "https://superhote.com/migration-airbnb" at bounding box center [685, 133] width 91 height 13
